Goal: Task Accomplishment & Management: Use online tool/utility

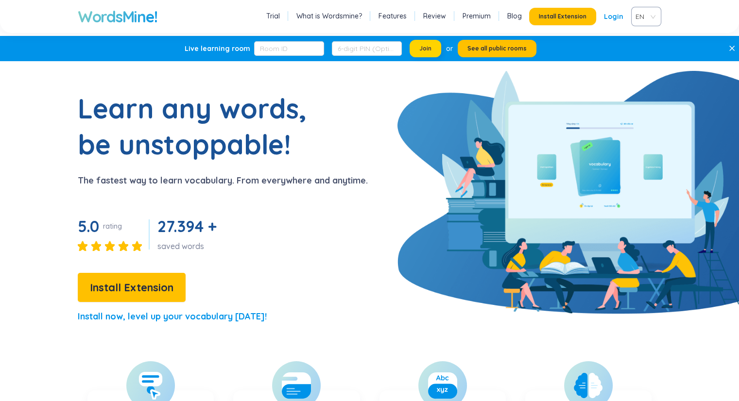
click at [430, 46] on span "Join" at bounding box center [425, 49] width 12 height 8
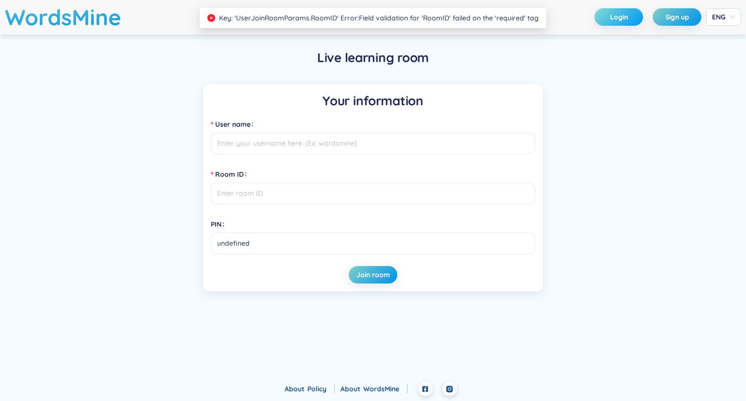
click at [608, 14] on button "Login" at bounding box center [619, 16] width 49 height 17
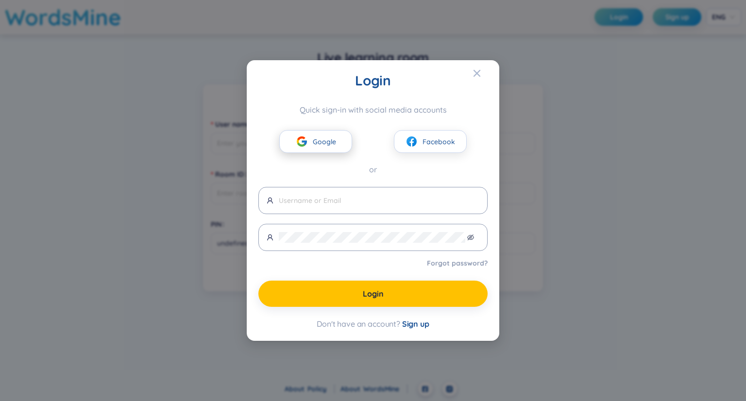
click at [337, 143] on button "Google" at bounding box center [315, 141] width 73 height 23
type input "nguyenaivy419219780119"
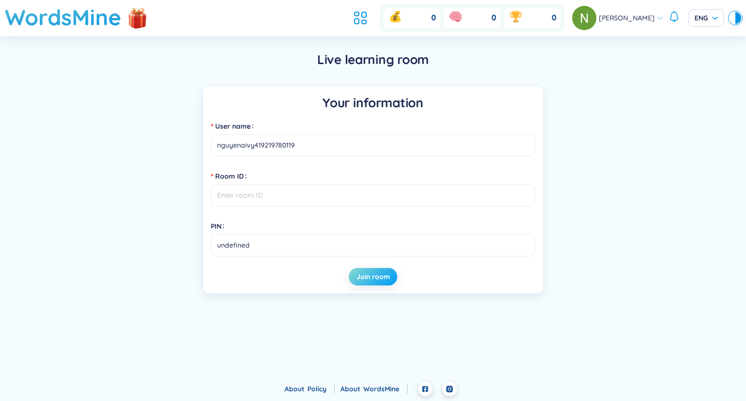
click at [375, 273] on span "Join room" at bounding box center [374, 277] width 34 height 10
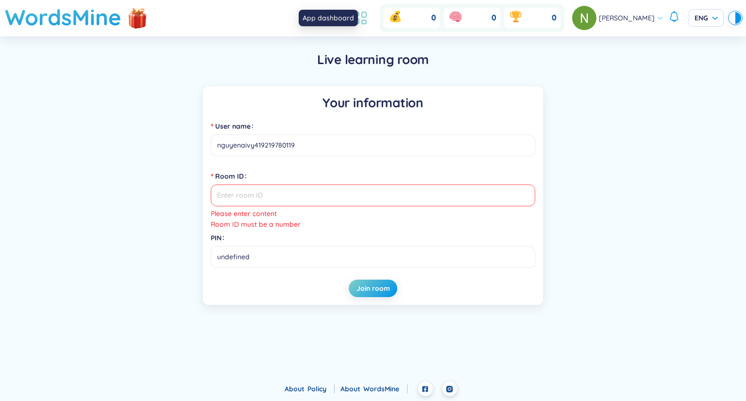
click at [365, 17] on icon at bounding box center [360, 17] width 17 height 17
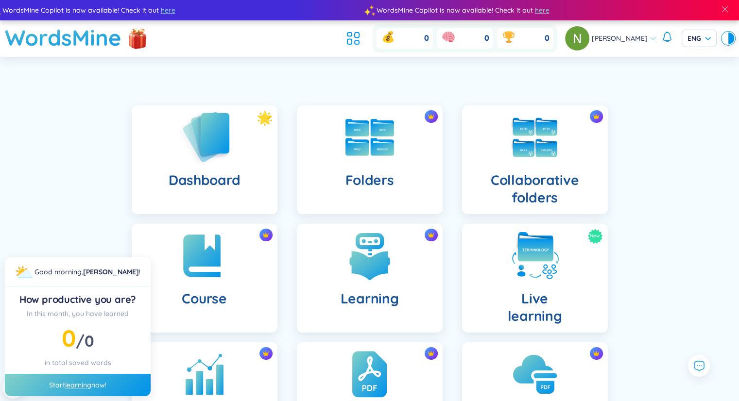
click at [200, 135] on img at bounding box center [204, 136] width 53 height 55
